Goal: Transaction & Acquisition: Purchase product/service

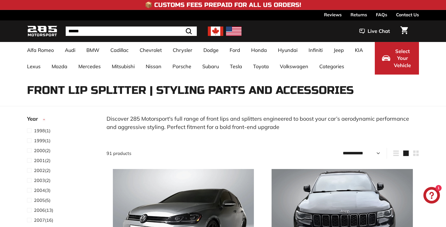
select select "**********"
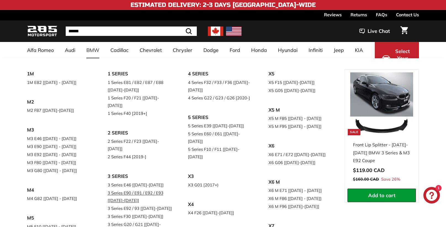
click at [152, 189] on link "3 Series E90 / E91 / E92 / E93 [[DATE]-[DATE]]" at bounding box center [140, 196] width 65 height 15
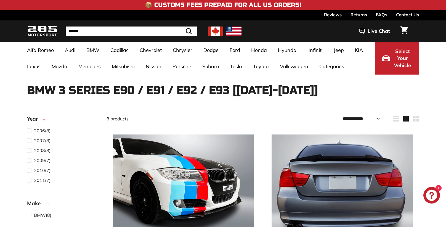
select select "**********"
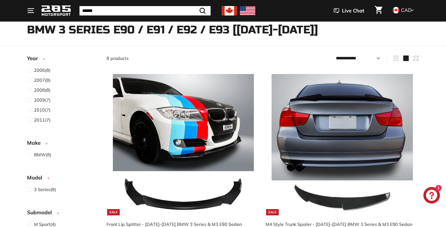
scroll to position [62, 0]
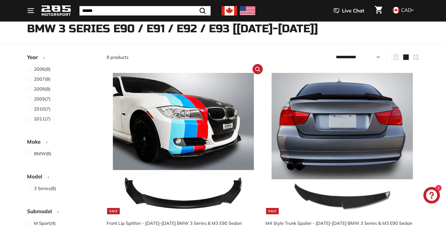
click at [164, 154] on img at bounding box center [183, 143] width 141 height 141
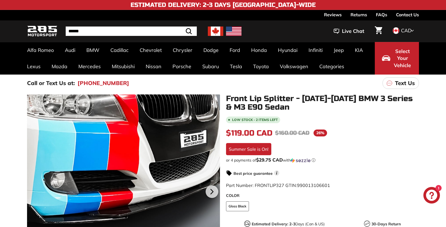
click at [175, 195] on div at bounding box center [123, 190] width 193 height 193
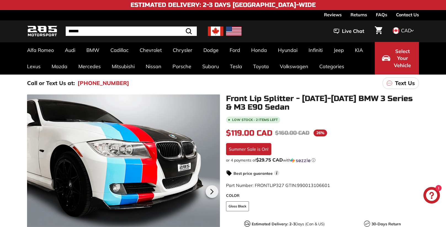
click at [175, 195] on div at bounding box center [123, 190] width 193 height 193
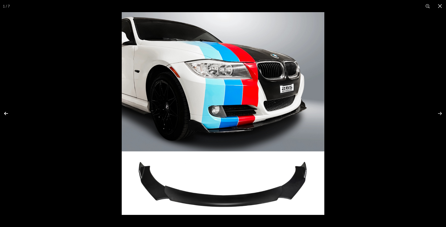
click at [6, 114] on button at bounding box center [9, 114] width 19 height 28
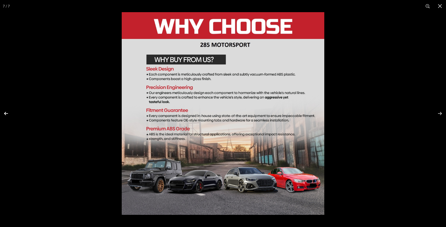
scroll to position [0, 29]
click at [7, 114] on button at bounding box center [9, 114] width 19 height 28
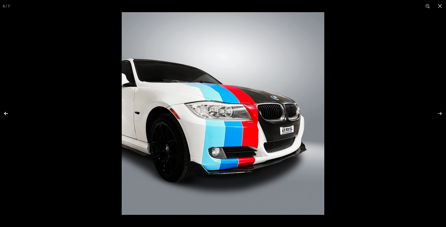
click at [7, 114] on button at bounding box center [9, 114] width 19 height 28
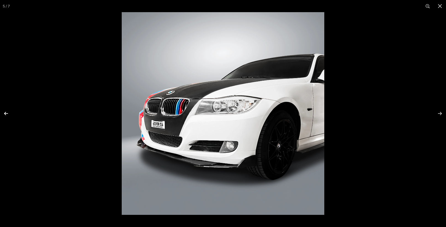
click at [6, 115] on button at bounding box center [9, 114] width 19 height 28
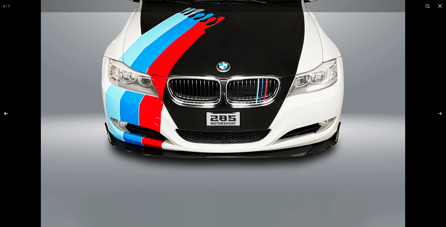
click at [6, 113] on button at bounding box center [9, 114] width 19 height 28
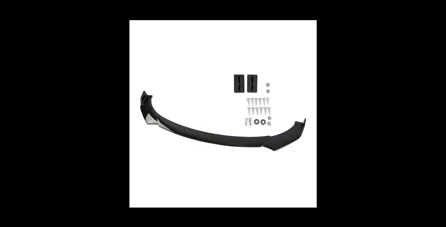
click at [230, 182] on img at bounding box center [224, 114] width 188 height 188
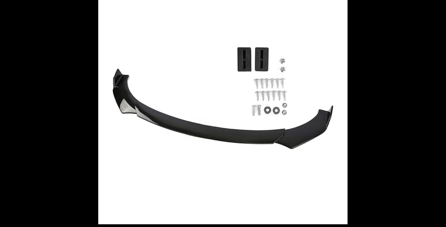
click at [210, 186] on img at bounding box center [222, 99] width 249 height 249
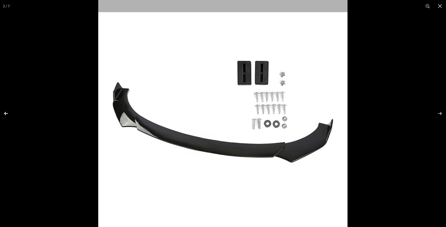
click at [6, 113] on button at bounding box center [9, 114] width 19 height 28
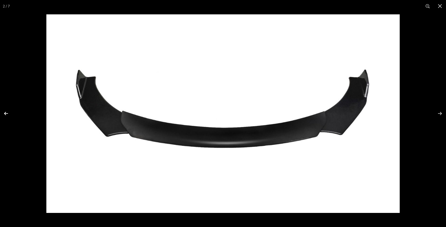
scroll to position [0, 0]
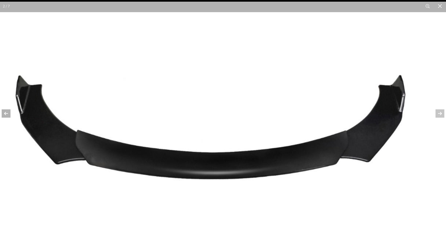
click at [6, 113] on button at bounding box center [9, 114] width 19 height 28
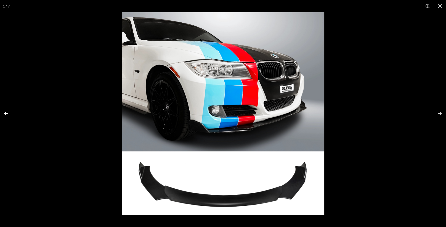
click at [9, 114] on button at bounding box center [9, 114] width 19 height 28
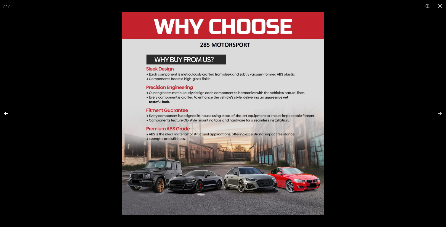
scroll to position [0, 29]
click at [9, 114] on button at bounding box center [9, 114] width 19 height 28
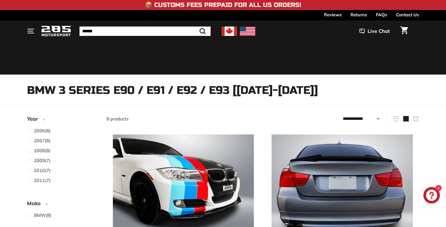
select select "**********"
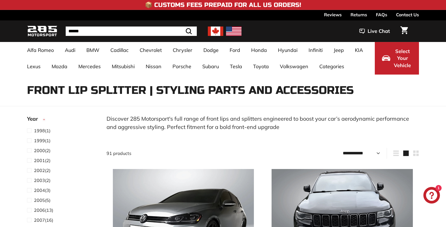
select select "**********"
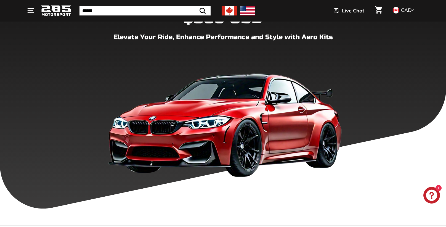
scroll to position [106, 0]
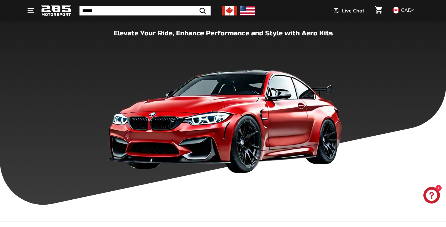
click at [131, 52] on div "NO CUSTOMS FEES FOR US ORDERS UNDERS $800 USD Elevate Your Ride, Enhance Perfor…" at bounding box center [223, 83] width 414 height 188
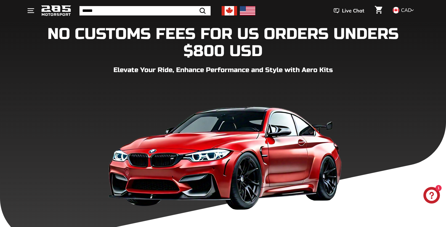
scroll to position [0, 0]
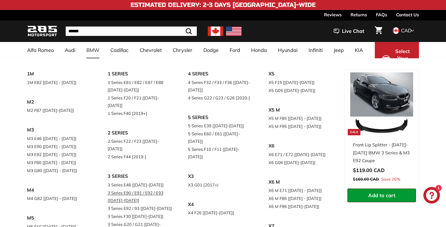
click at [138, 189] on link "3 Series E90 / E91 / E92 / E93 [[DATE]-[DATE]]" at bounding box center [140, 196] width 65 height 15
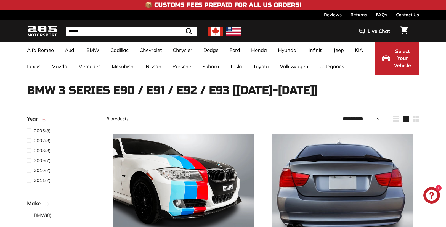
select select "**********"
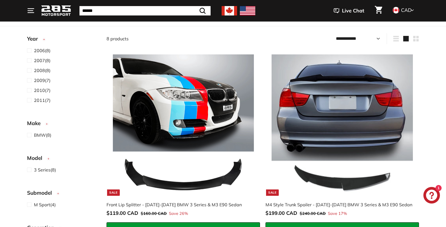
scroll to position [80, 0]
